Goal: Information Seeking & Learning: Check status

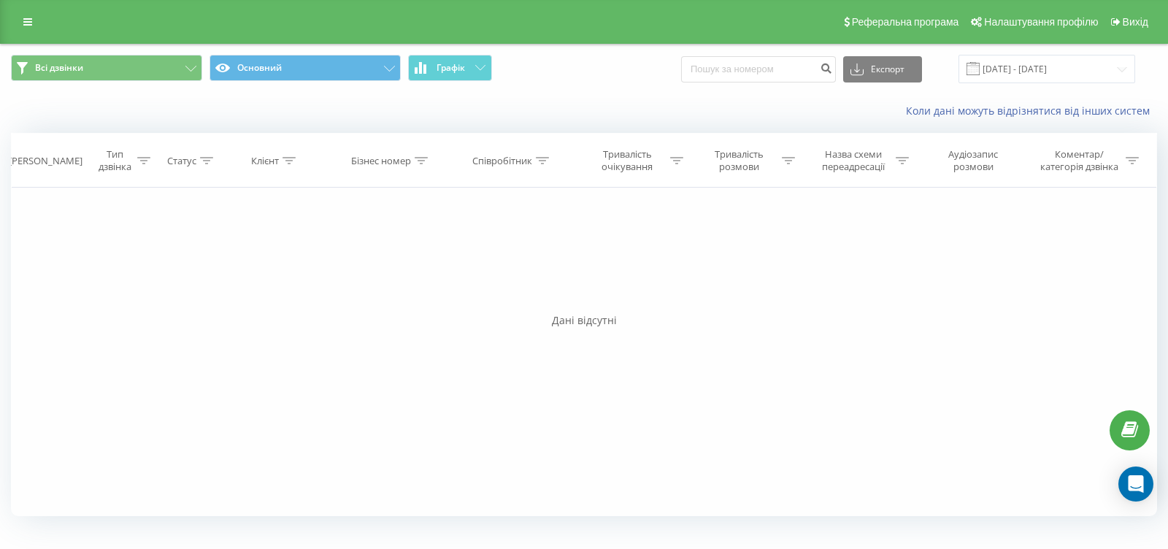
click at [480, 69] on icon at bounding box center [480, 67] width 10 height 5
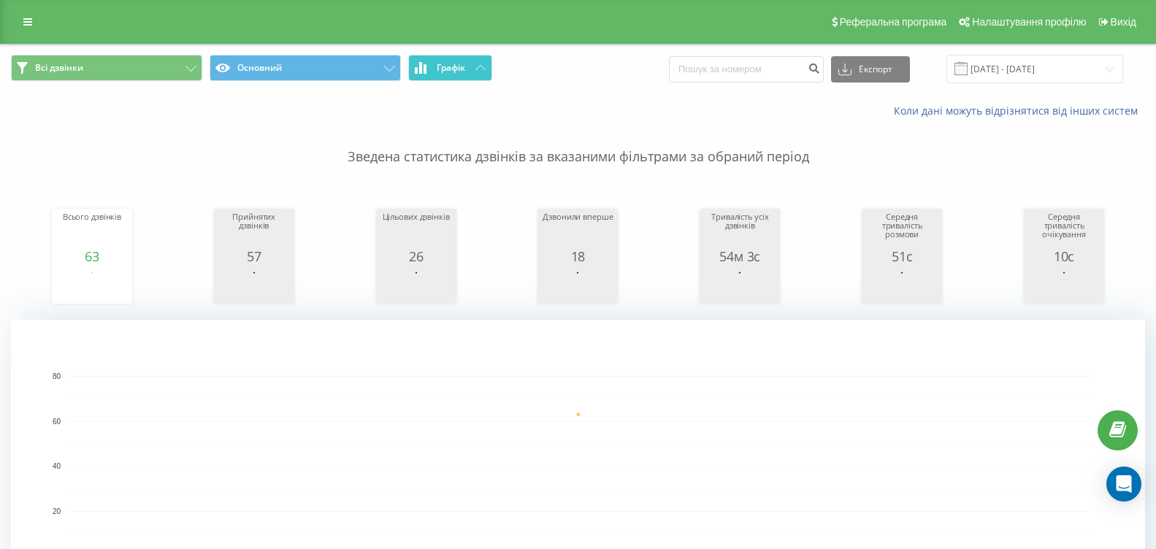
click at [463, 74] on button "Графік" at bounding box center [450, 68] width 84 height 26
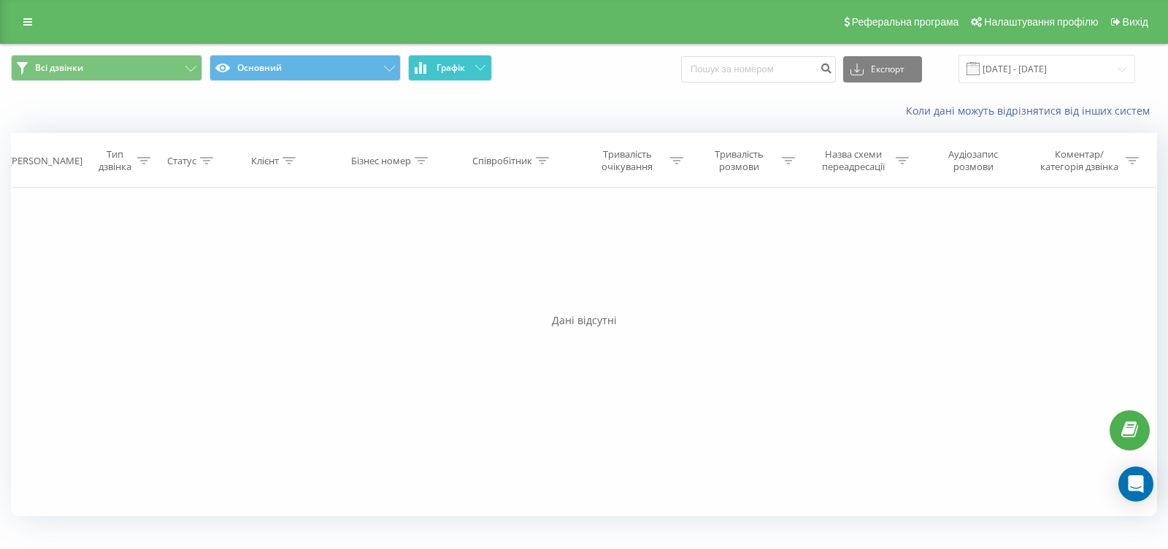
click at [463, 74] on button "Графік" at bounding box center [450, 68] width 84 height 26
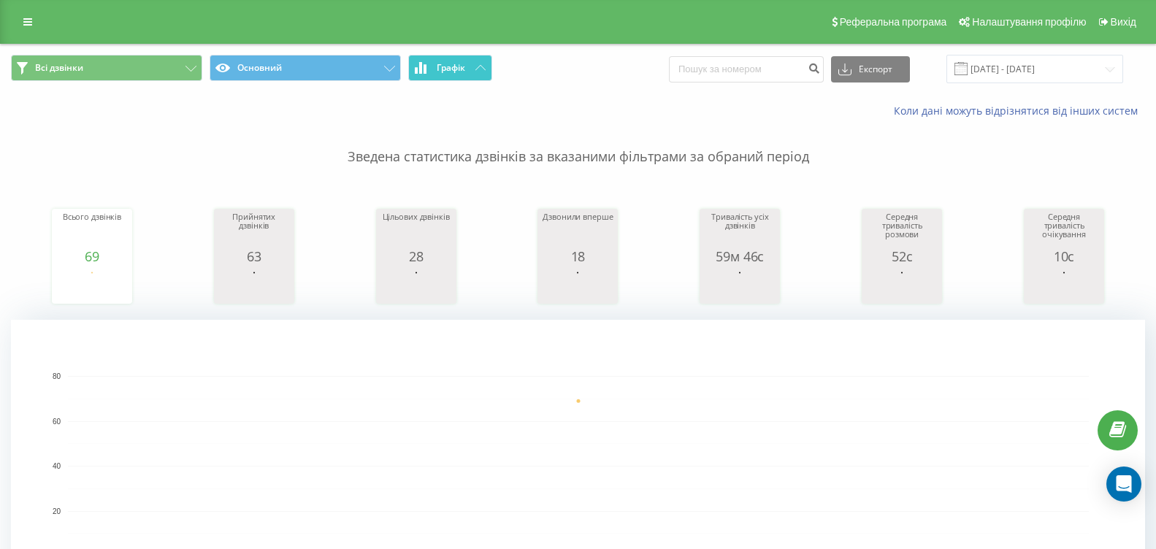
click at [446, 69] on span "Графік" at bounding box center [451, 68] width 28 height 10
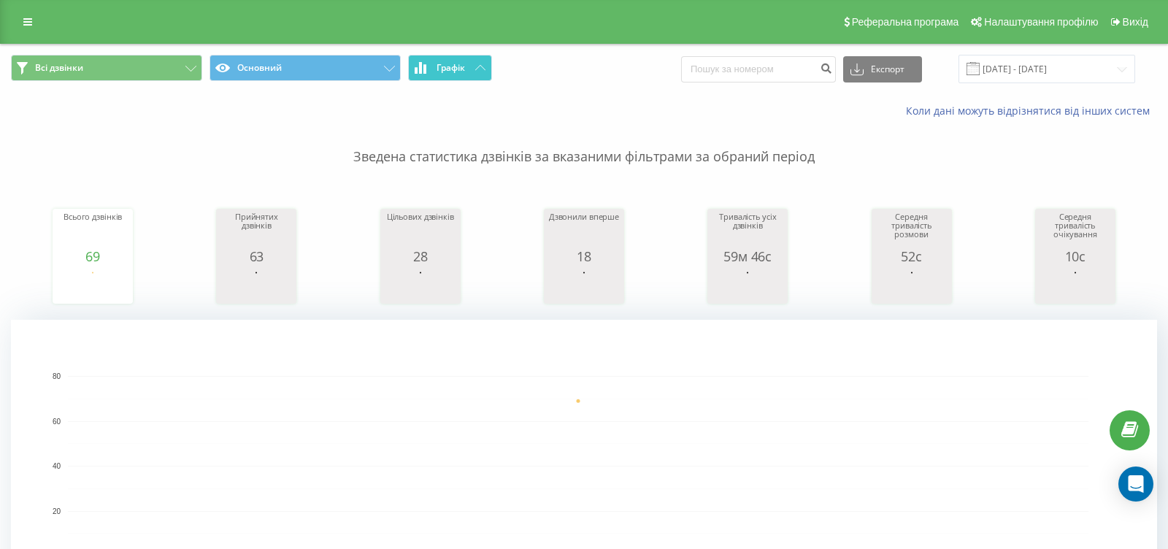
click at [446, 69] on span "Графік" at bounding box center [451, 68] width 28 height 10
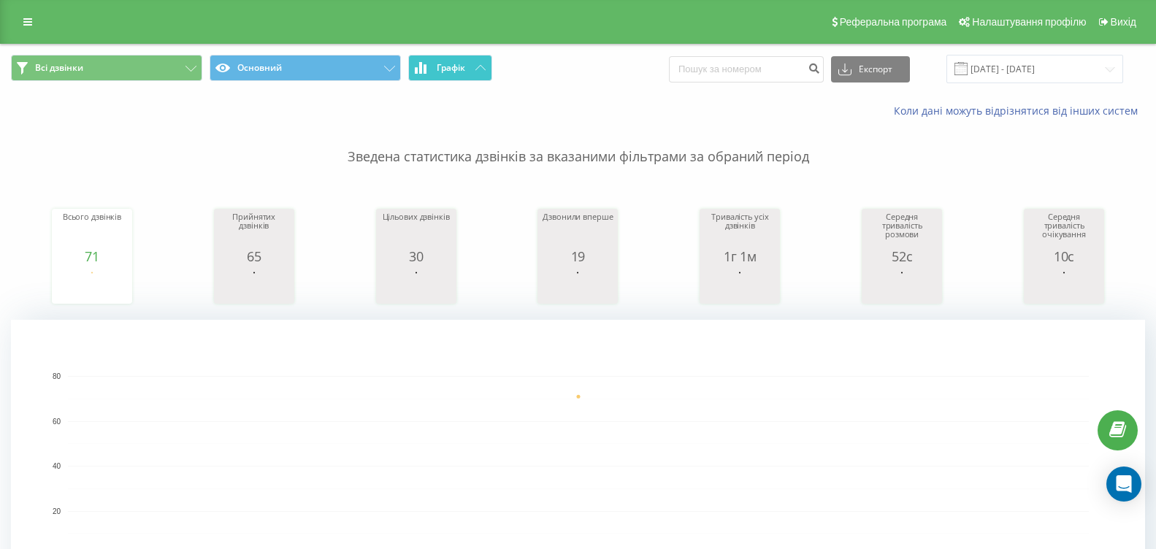
click at [449, 63] on span "Графік" at bounding box center [451, 68] width 28 height 10
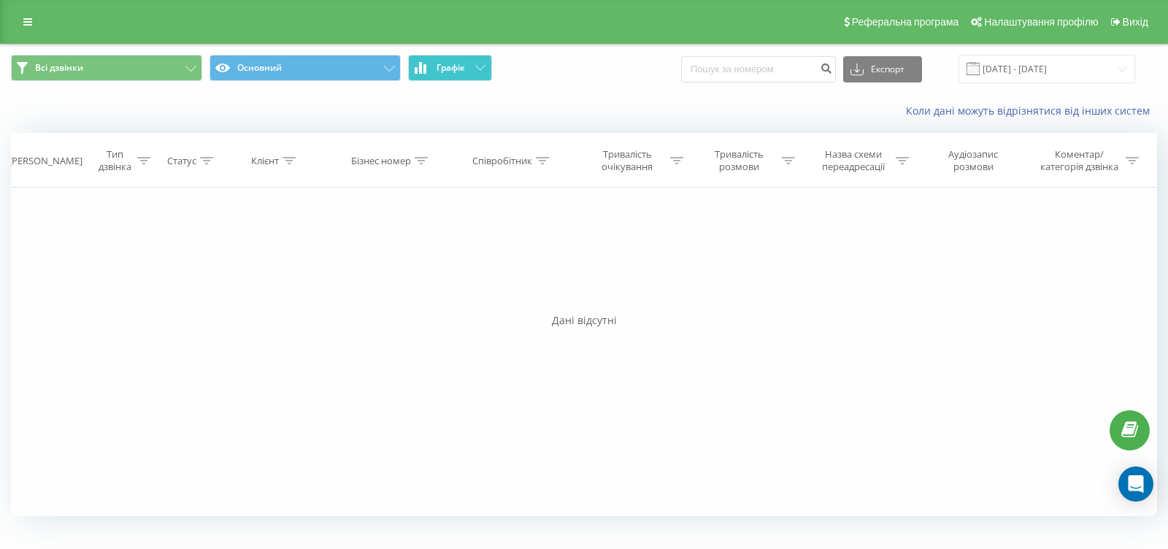
click at [450, 64] on span "Графік" at bounding box center [451, 68] width 28 height 10
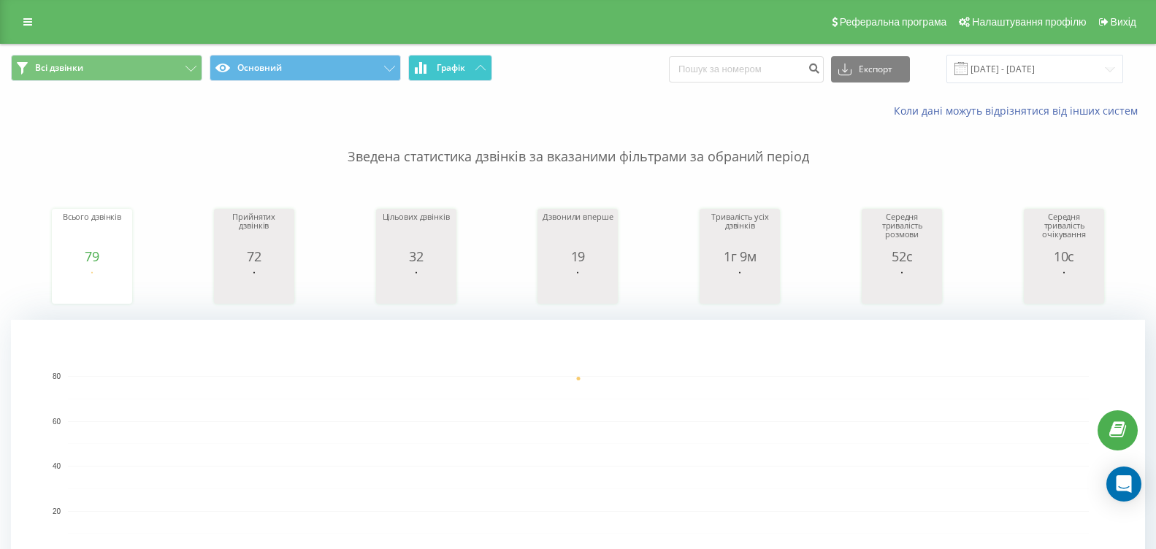
click at [445, 69] on span "Графік" at bounding box center [451, 68] width 28 height 10
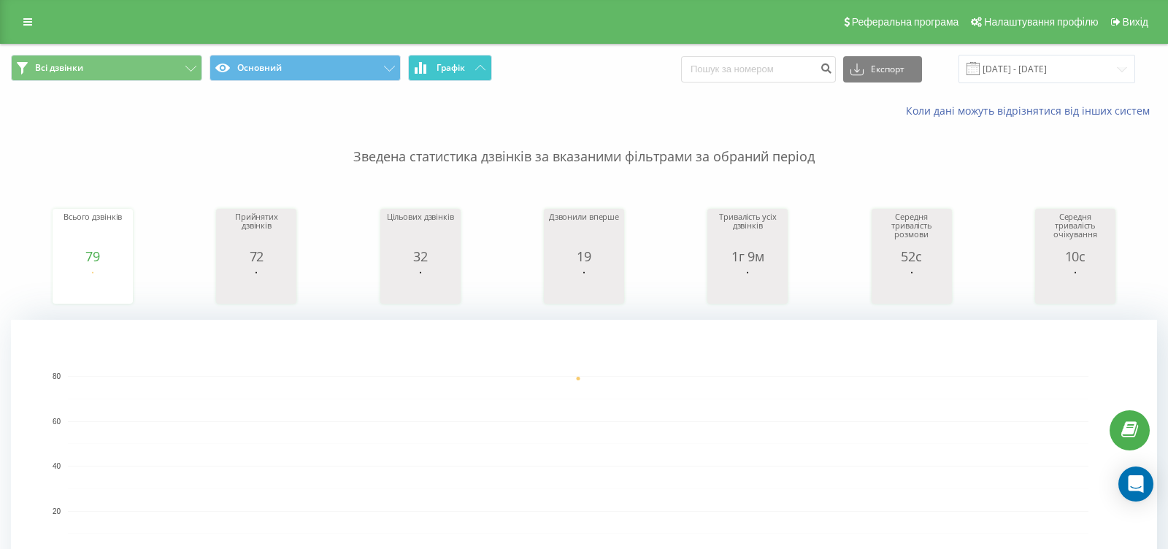
click at [445, 69] on span "Графік" at bounding box center [451, 68] width 28 height 10
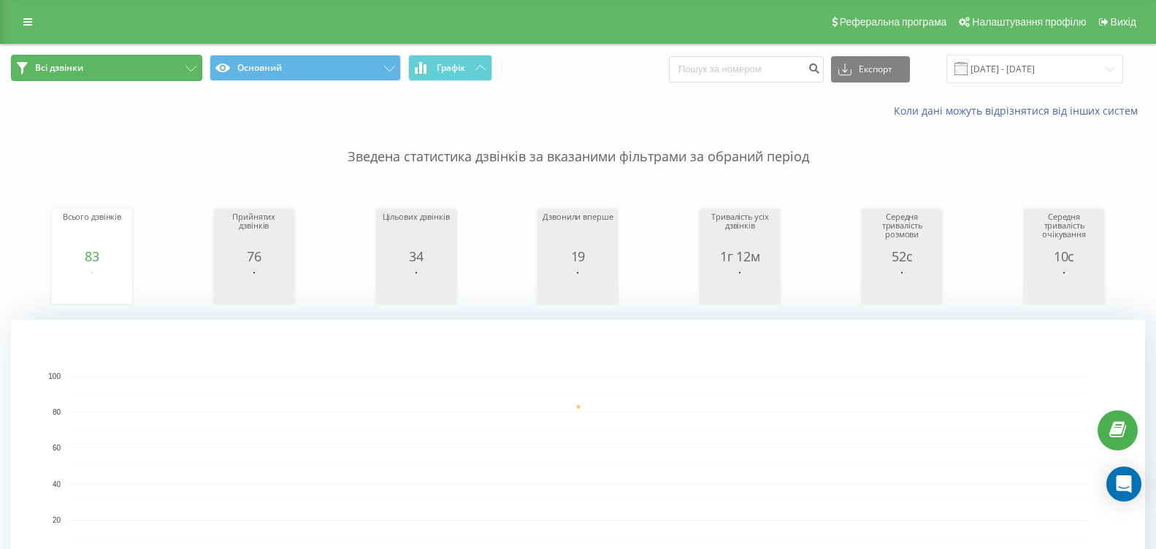
click at [113, 71] on button "Всі дзвінки" at bounding box center [106, 68] width 191 height 26
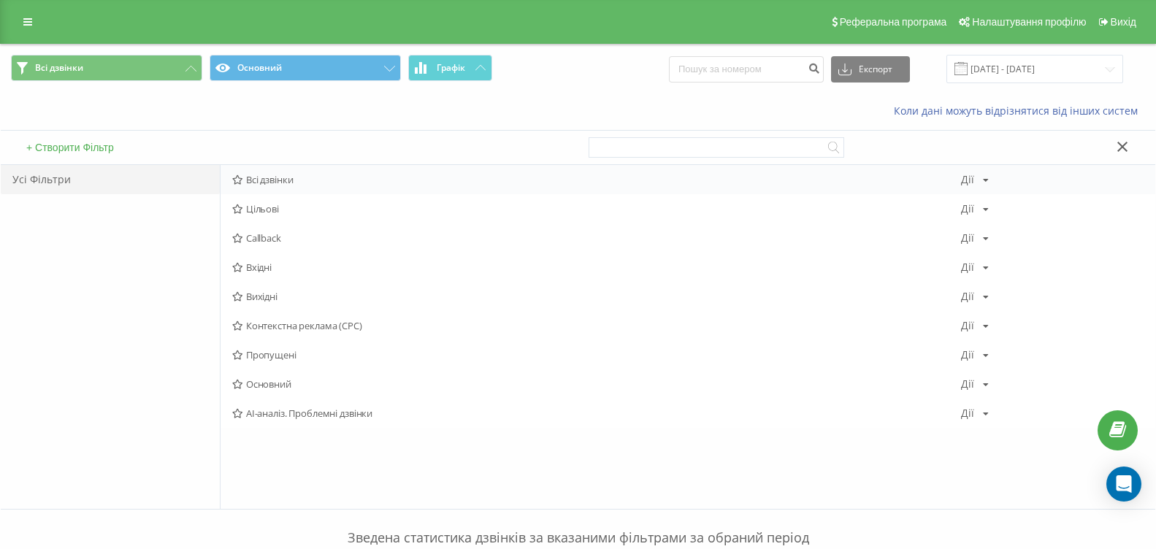
click at [244, 181] on span "Всі дзвінки" at bounding box center [596, 179] width 729 height 10
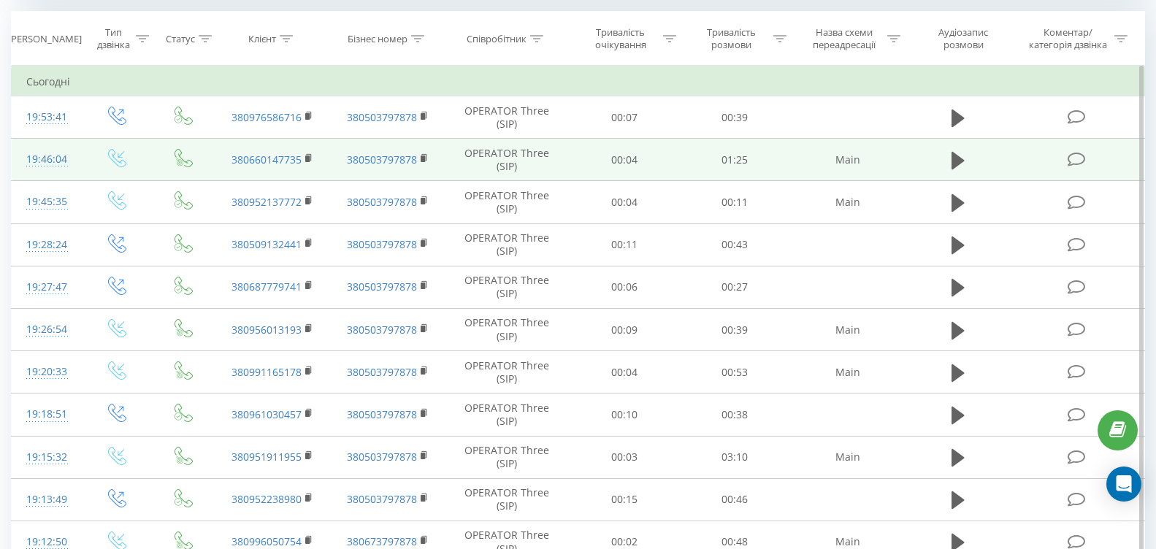
scroll to position [584, 0]
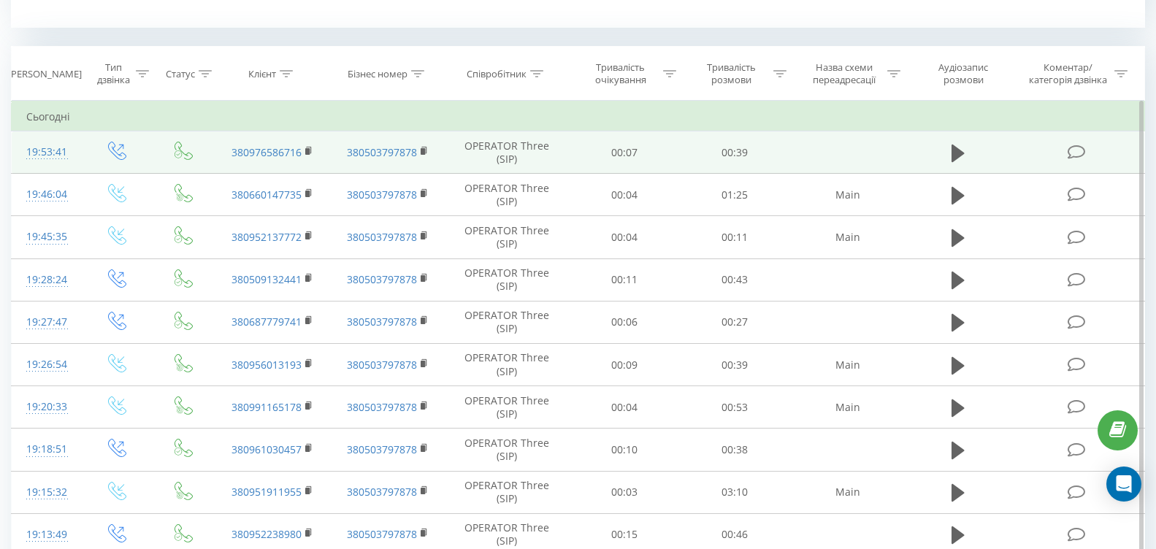
click at [942, 150] on td at bounding box center [958, 152] width 106 height 42
click at [947, 153] on button at bounding box center [958, 153] width 22 height 22
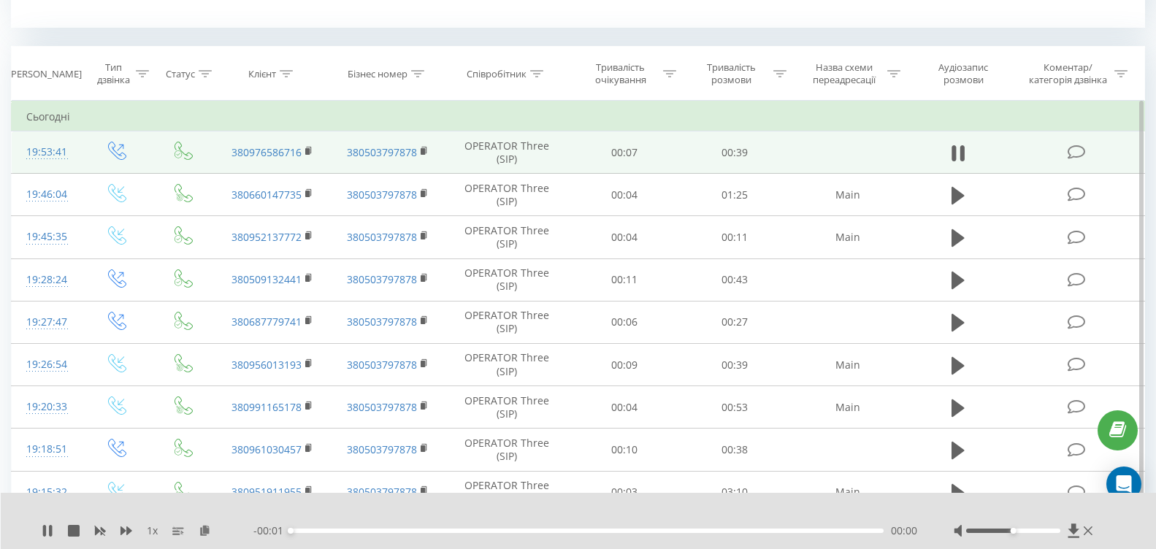
click at [645, 524] on div "- 00:01 00:00 00:00" at bounding box center [585, 530] width 664 height 15
click at [648, 529] on div "00:00" at bounding box center [587, 531] width 593 height 4
drag, startPoint x: 393, startPoint y: 531, endPoint x: 578, endPoint y: 531, distance: 185.4
click at [578, 531] on div "00:13" at bounding box center [587, 531] width 593 height 4
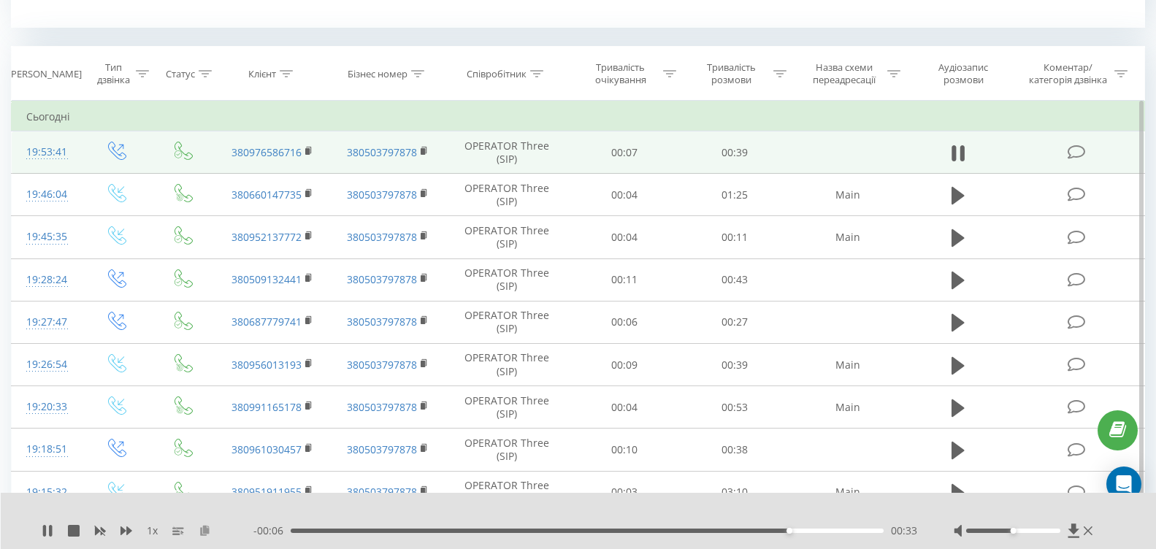
click at [207, 531] on icon at bounding box center [205, 530] width 12 height 10
click at [48, 525] on icon at bounding box center [48, 531] width 12 height 12
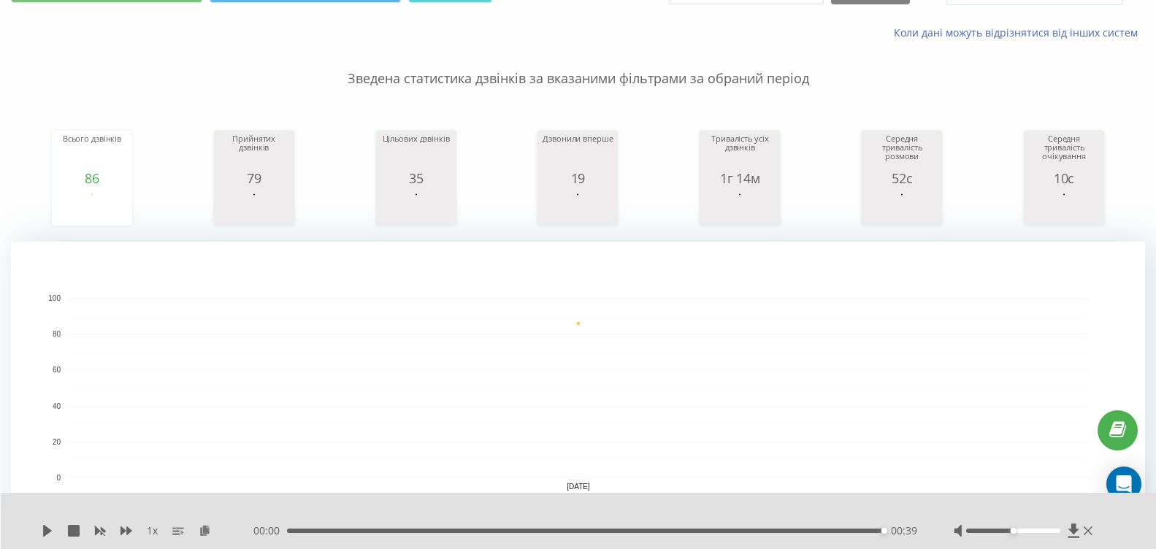
scroll to position [0, 0]
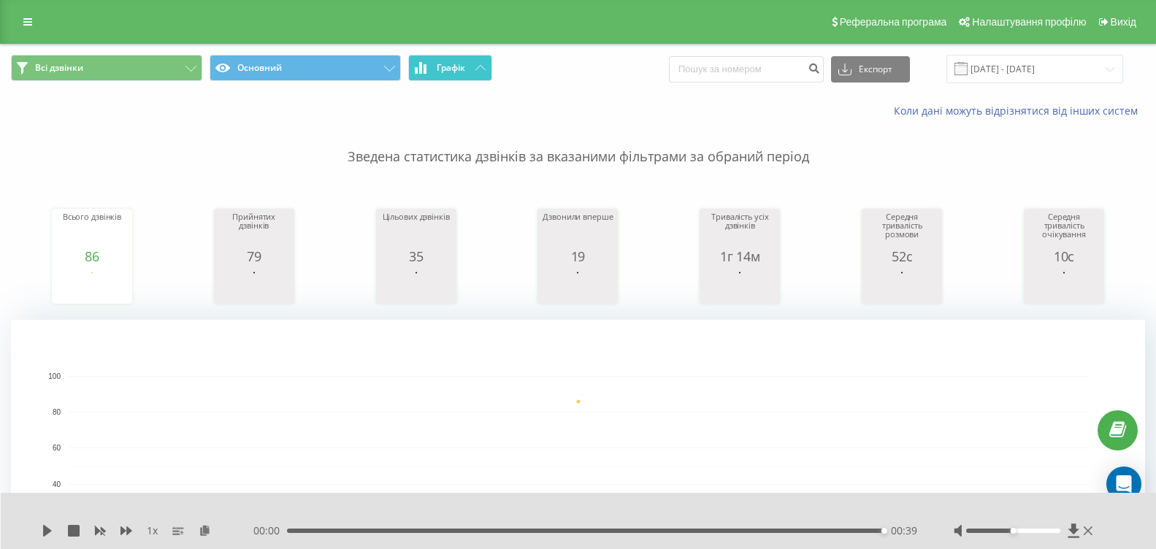
click at [461, 66] on span "Графік" at bounding box center [451, 68] width 28 height 10
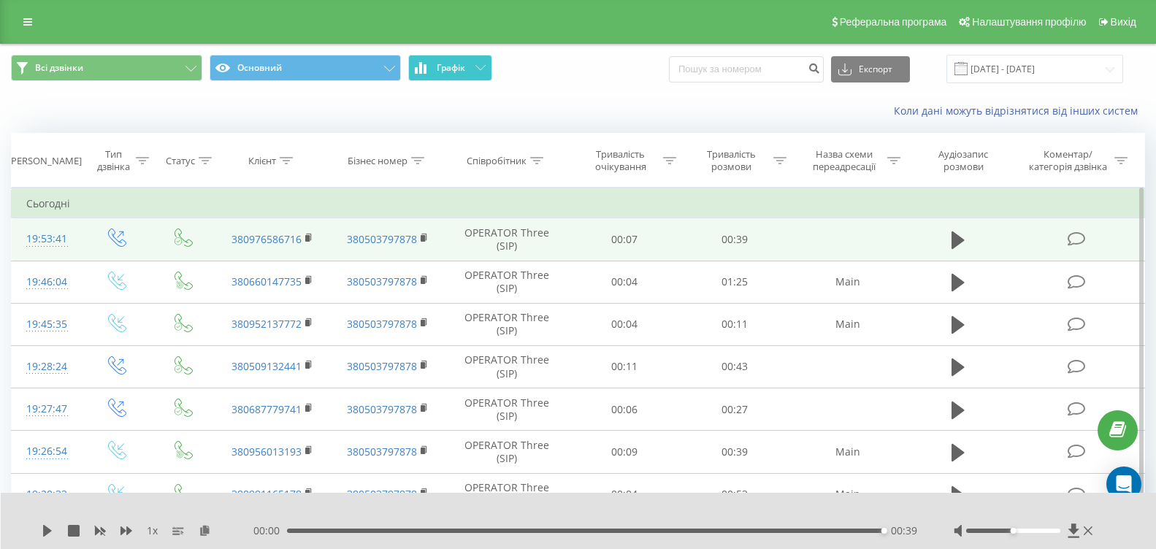
click at [461, 66] on span "Графік" at bounding box center [451, 68] width 28 height 10
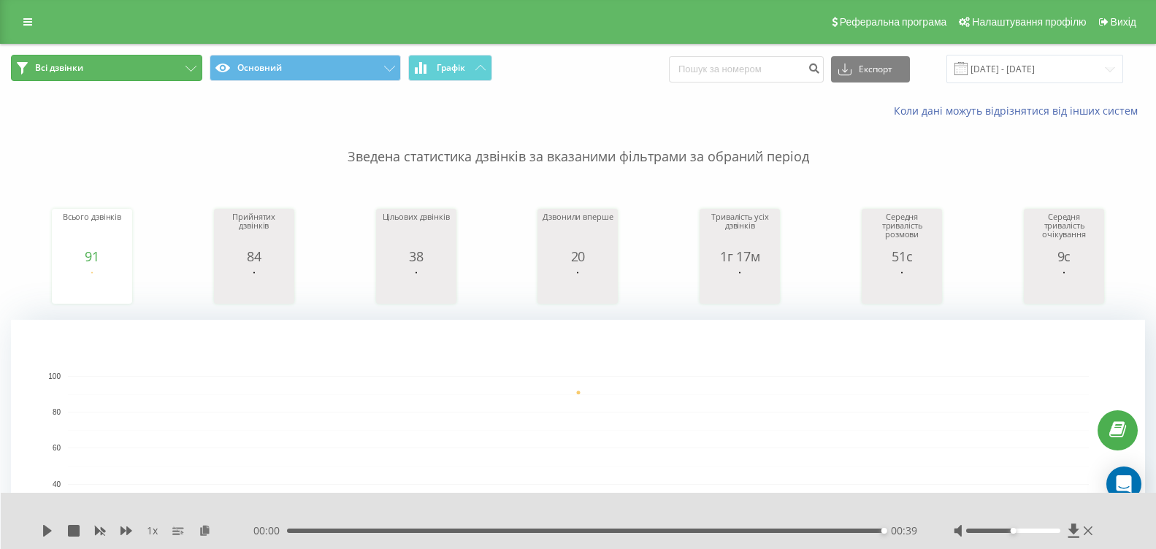
click at [161, 75] on button "Всі дзвінки" at bounding box center [106, 68] width 191 height 26
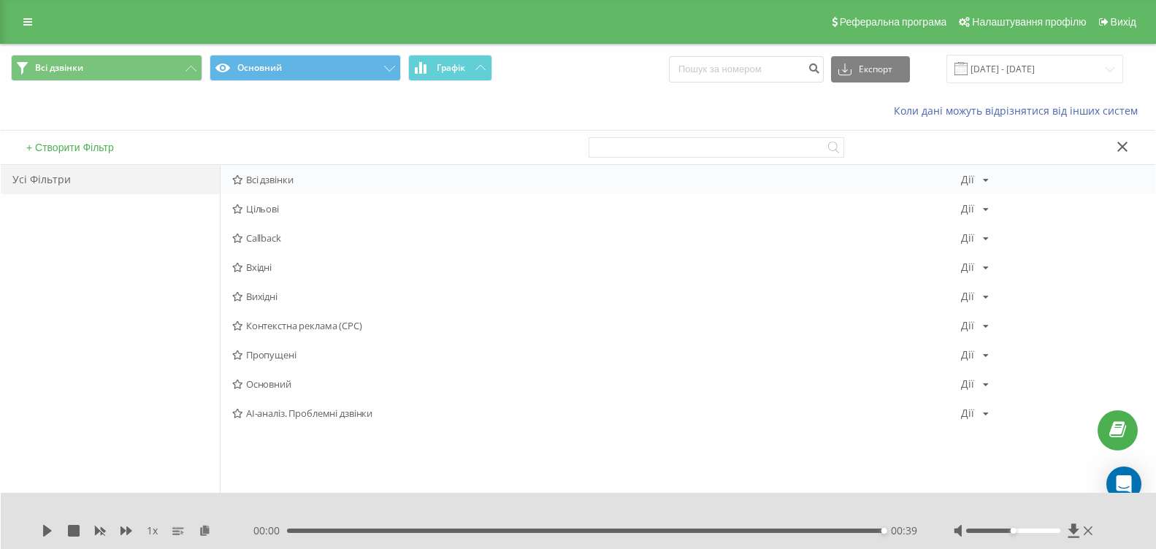
click at [264, 177] on span "Всі дзвінки" at bounding box center [596, 179] width 729 height 10
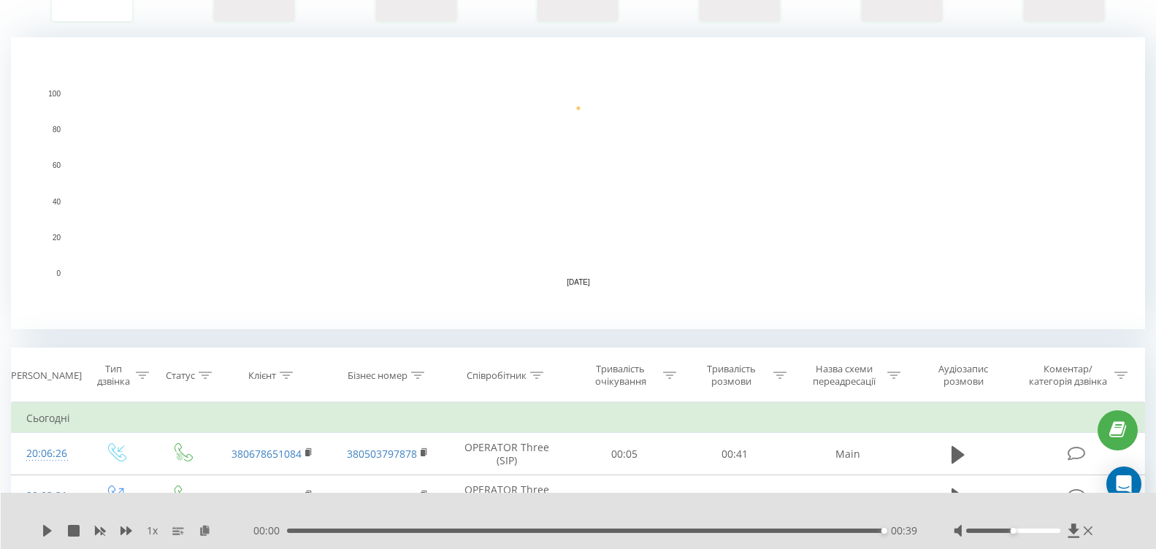
scroll to position [365, 0]
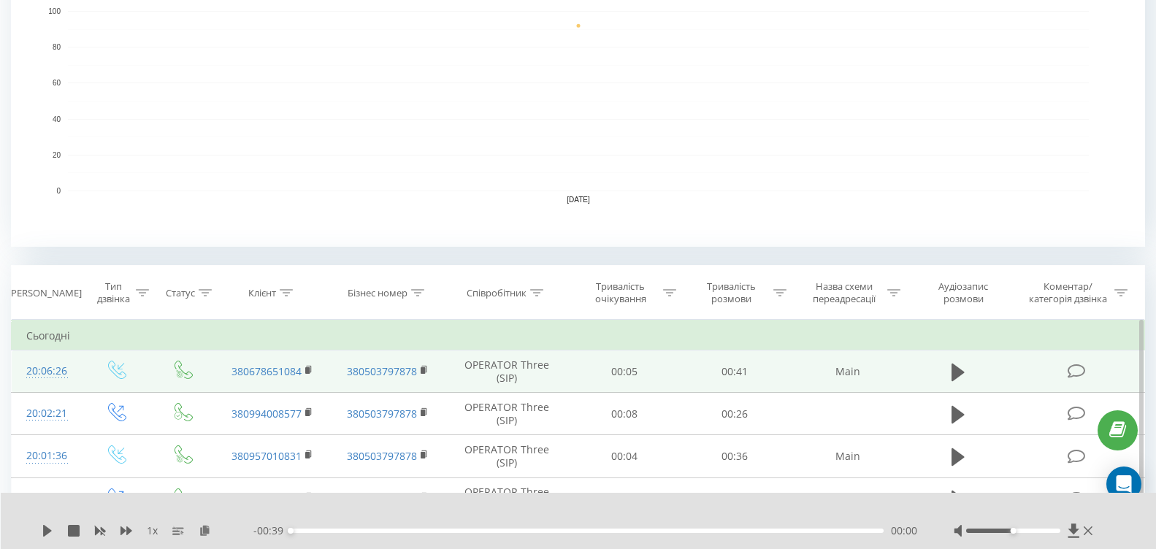
click at [942, 365] on td at bounding box center [958, 371] width 106 height 42
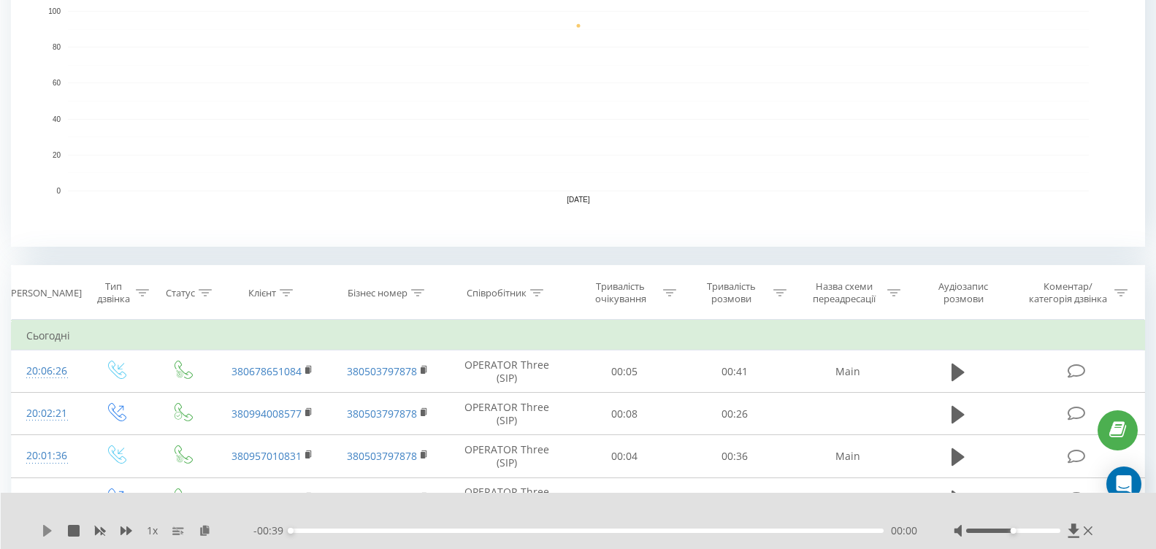
click at [50, 531] on icon at bounding box center [47, 531] width 9 height 12
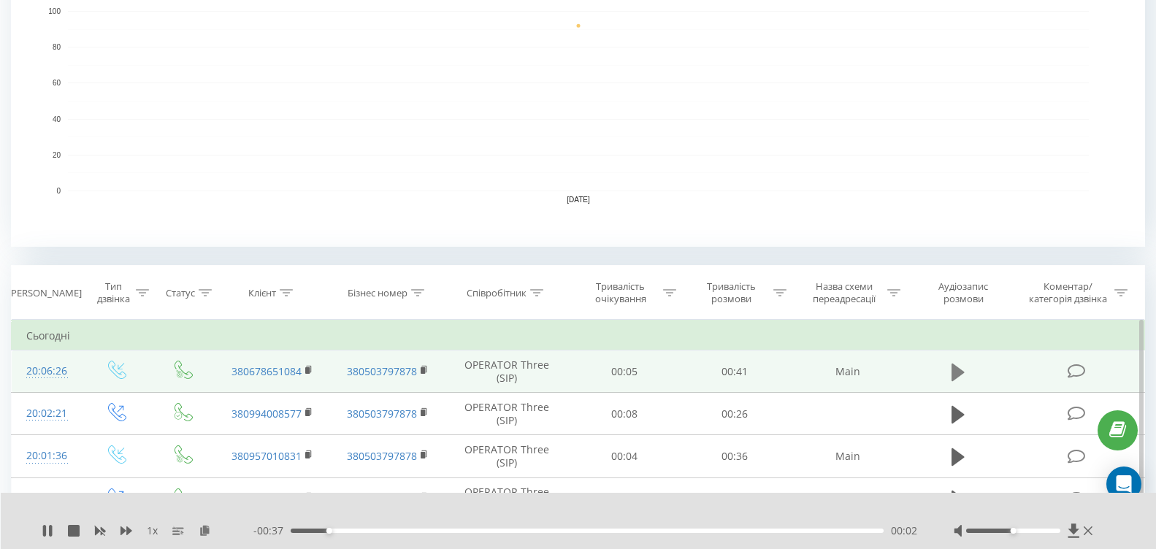
click at [959, 378] on icon at bounding box center [957, 372] width 13 height 20
click at [34, 529] on div "1 x - 00:12 00:30 00:30" at bounding box center [579, 521] width 1156 height 56
click at [38, 529] on div "1 x - 00:11 00:30 00:30" at bounding box center [579, 521] width 1156 height 56
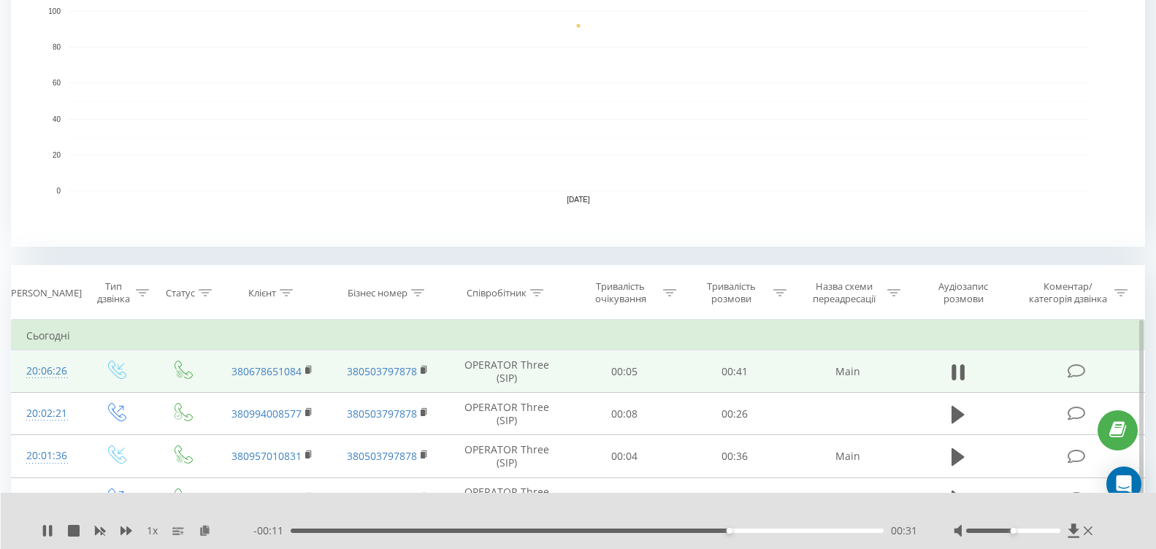
click at [55, 530] on div "1 x" at bounding box center [148, 530] width 212 height 15
click at [45, 529] on icon at bounding box center [44, 531] width 3 height 12
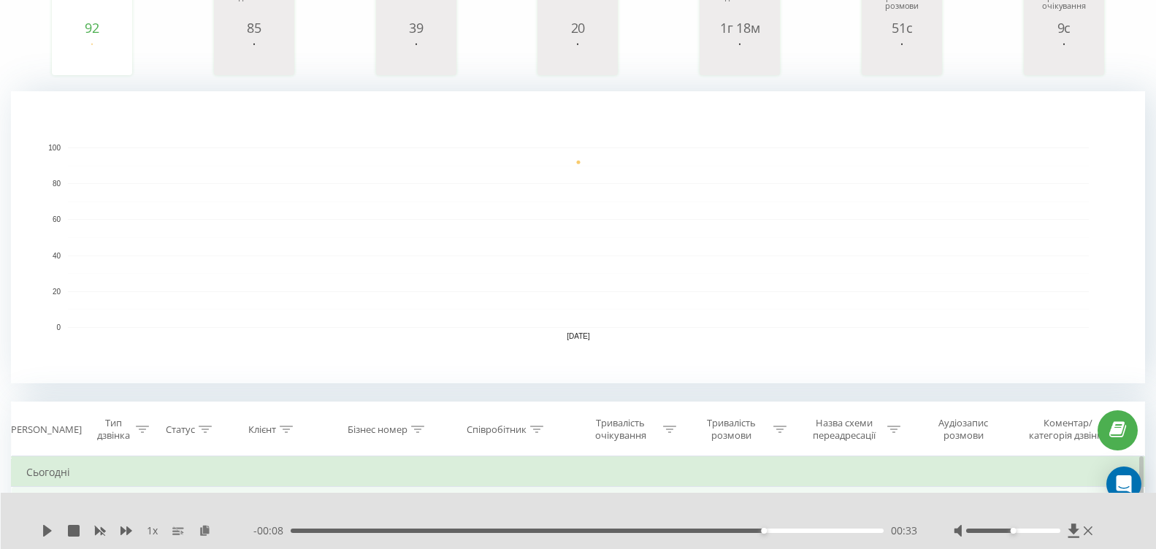
scroll to position [0, 0]
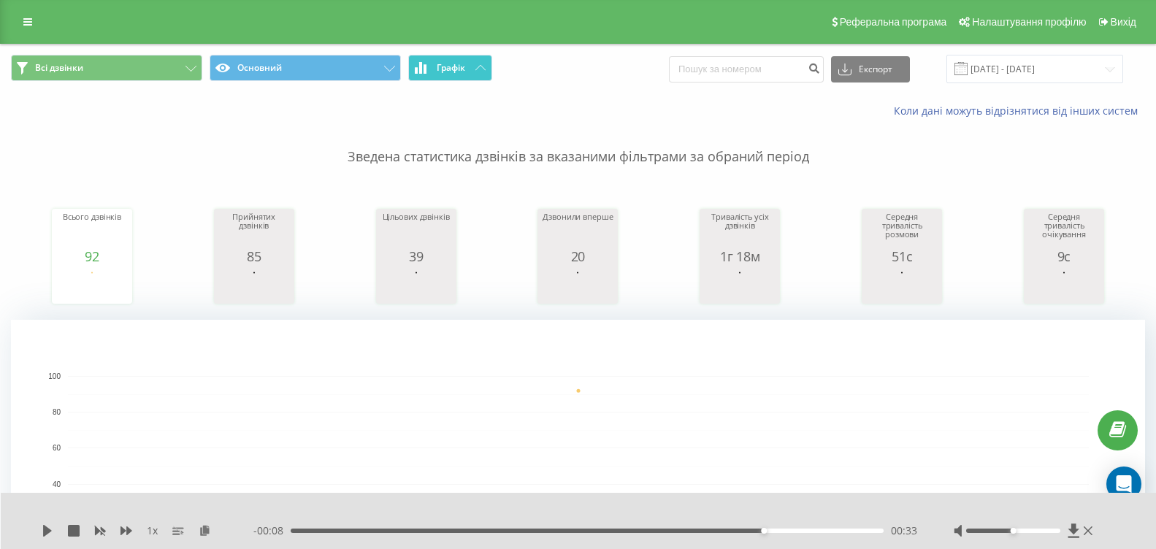
click at [453, 73] on span "Графік" at bounding box center [451, 68] width 28 height 10
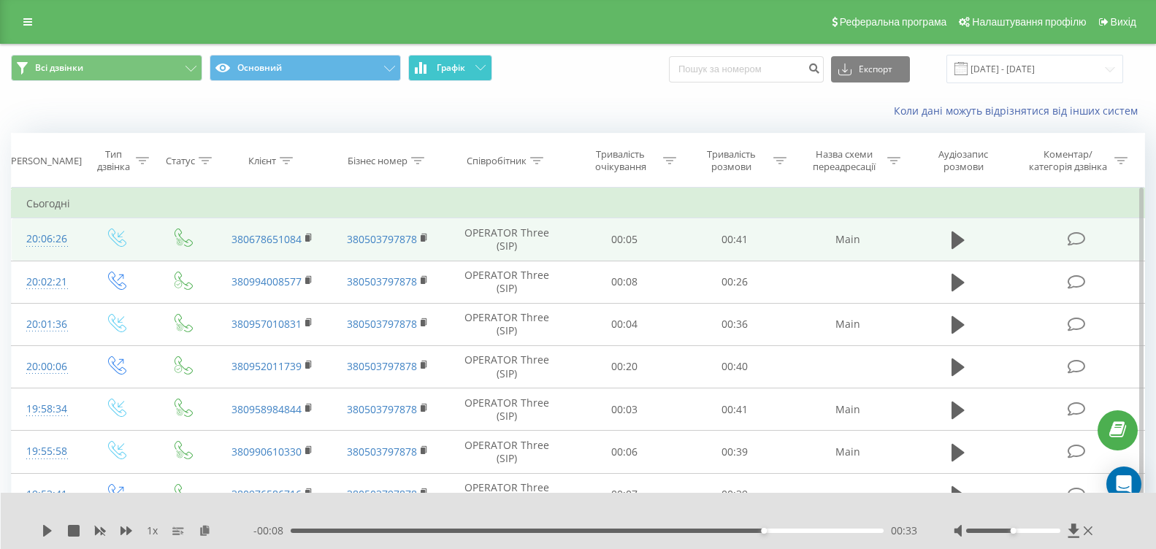
drag, startPoint x: 453, startPoint y: 73, endPoint x: 453, endPoint y: 1, distance: 72.3
click at [453, 72] on span "Графік" at bounding box center [451, 68] width 28 height 10
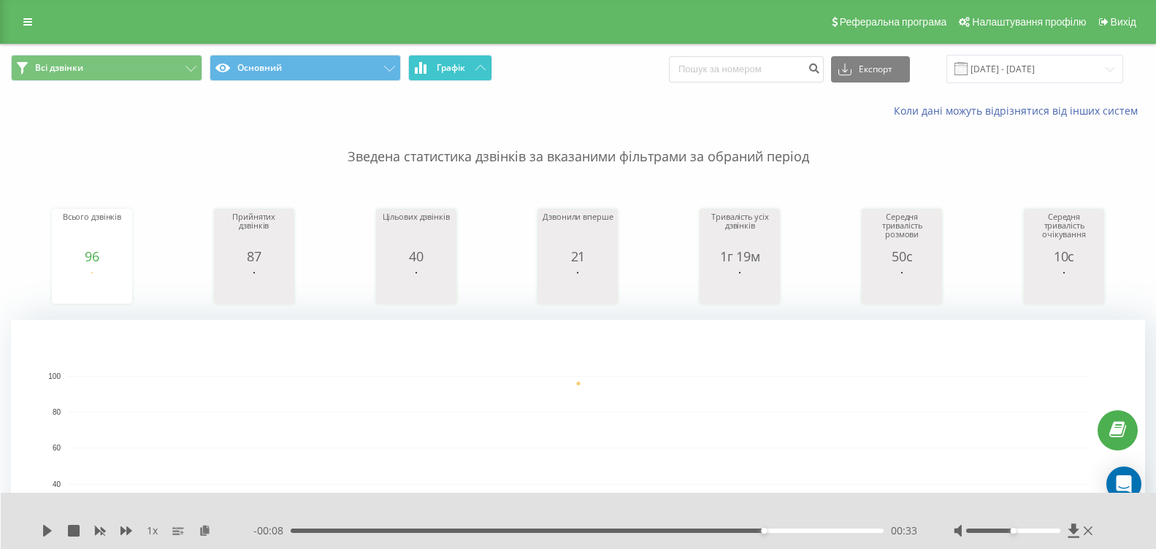
click at [447, 64] on span "Графік" at bounding box center [451, 68] width 28 height 10
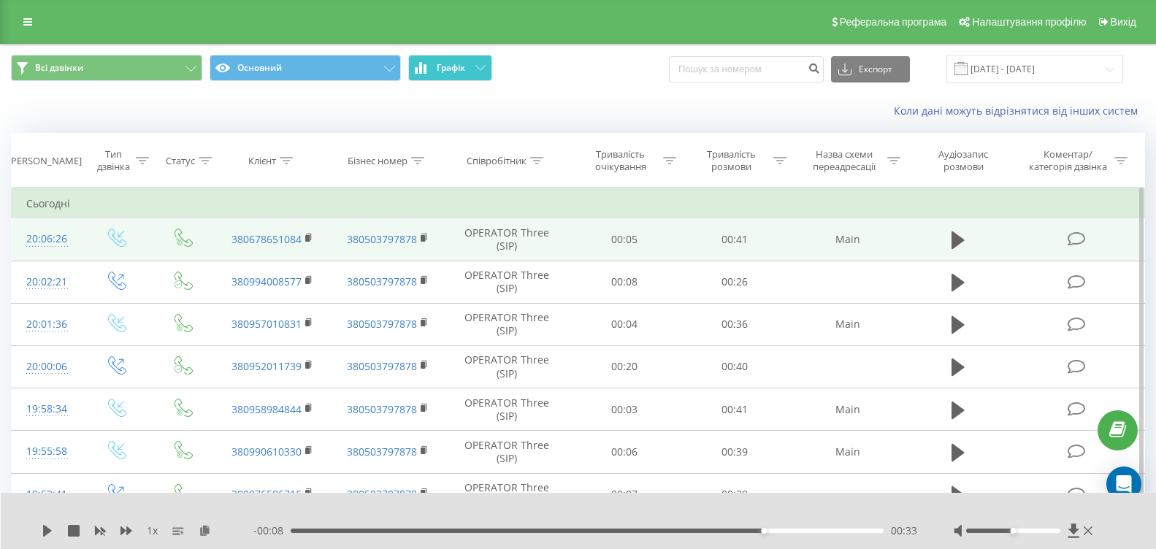
click at [447, 64] on span "Графік" at bounding box center [451, 68] width 28 height 10
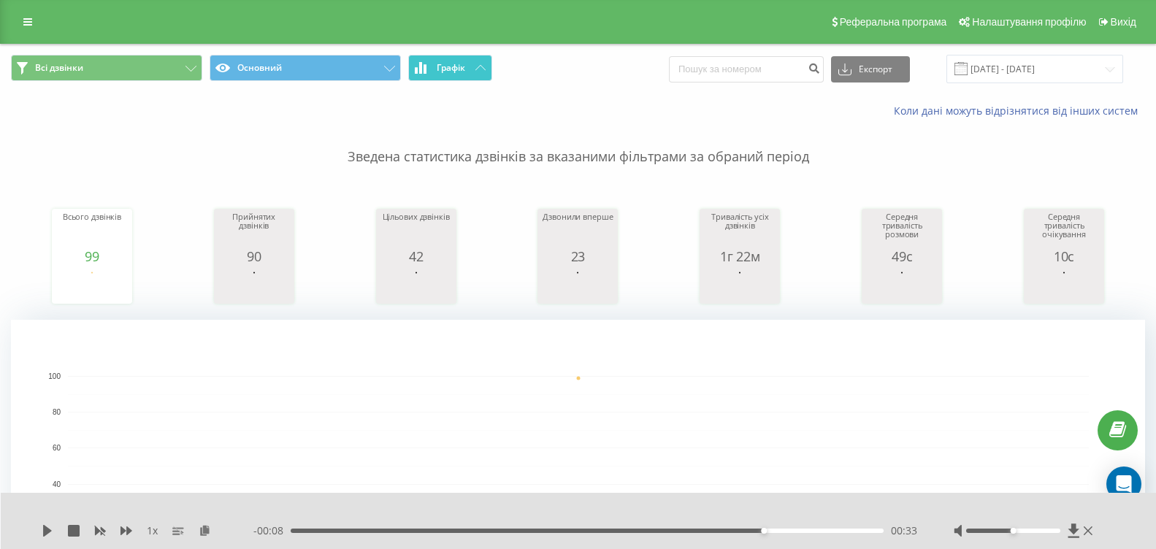
click at [435, 68] on button "Графік" at bounding box center [450, 68] width 84 height 26
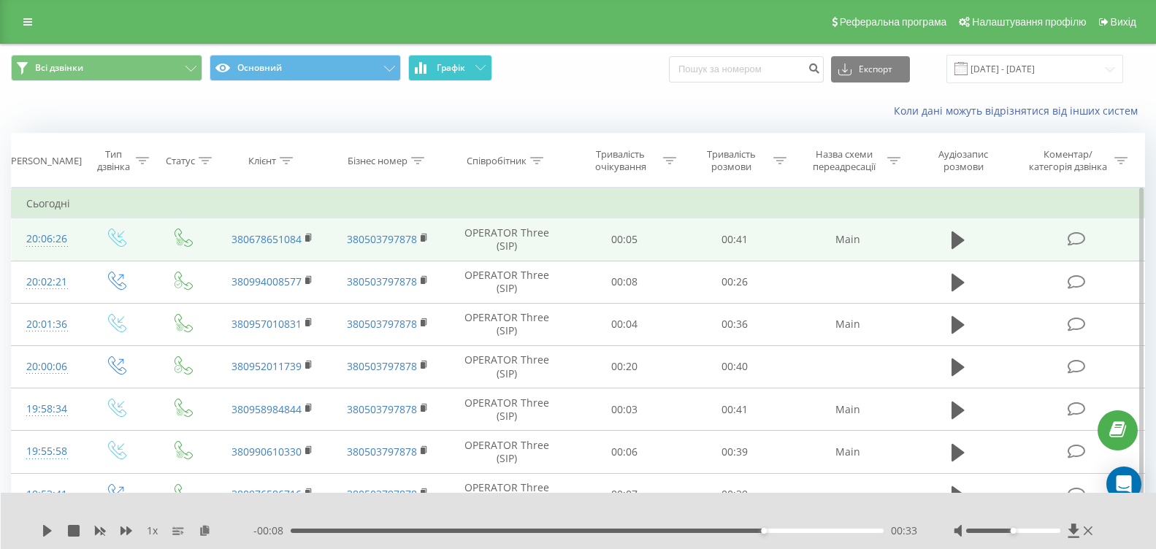
click at [435, 68] on button "Графік" at bounding box center [450, 68] width 84 height 26
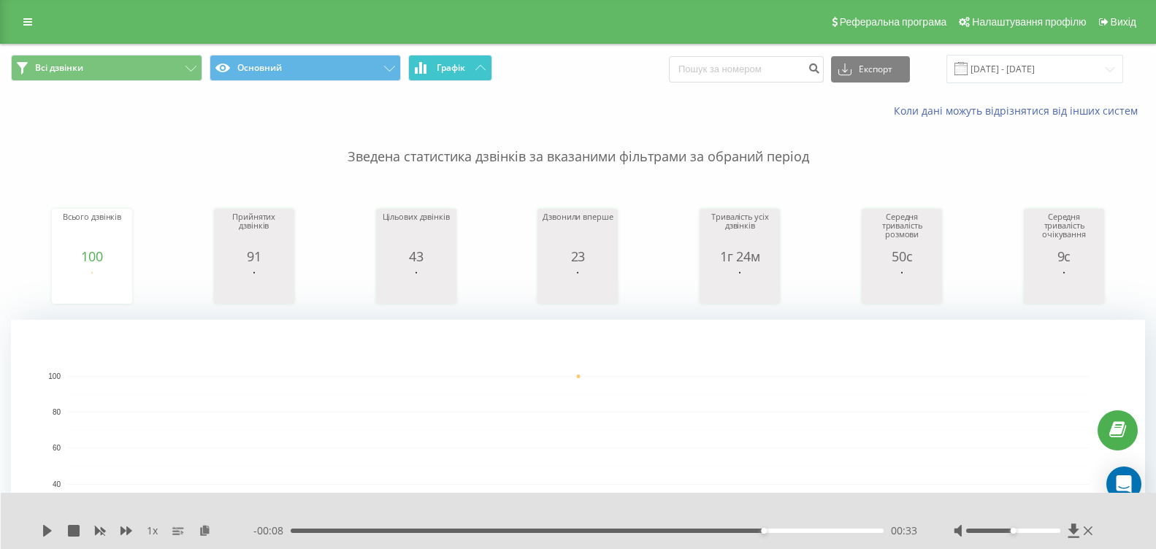
click at [414, 63] on button "Графік" at bounding box center [450, 68] width 84 height 26
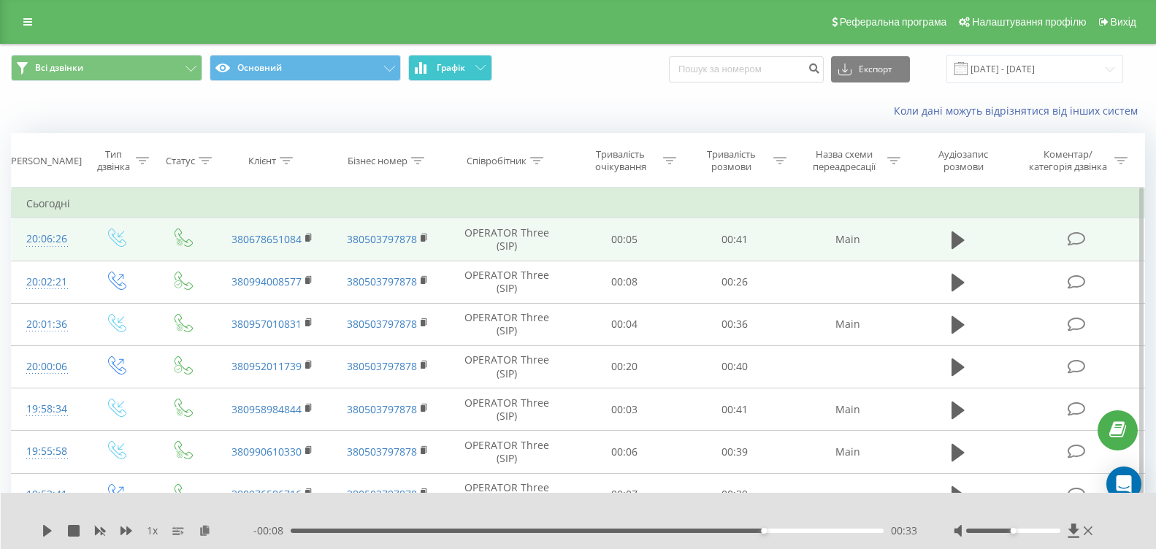
click at [414, 63] on button "Графік" at bounding box center [450, 68] width 84 height 26
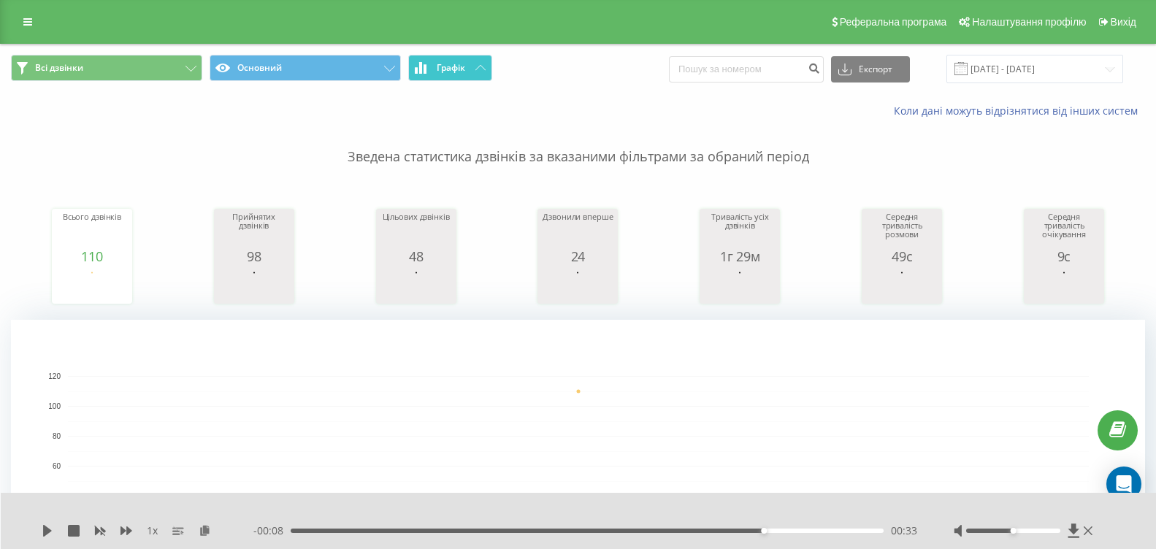
click at [460, 66] on span "Графік" at bounding box center [451, 68] width 28 height 10
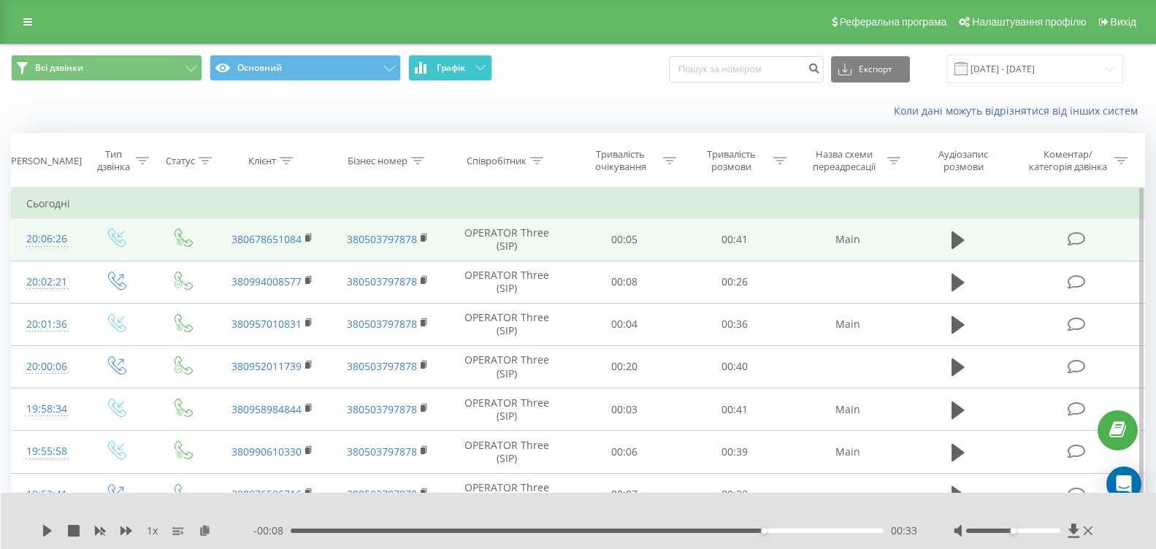
click at [460, 66] on span "Графік" at bounding box center [451, 68] width 28 height 10
